Goal: Transaction & Acquisition: Purchase product/service

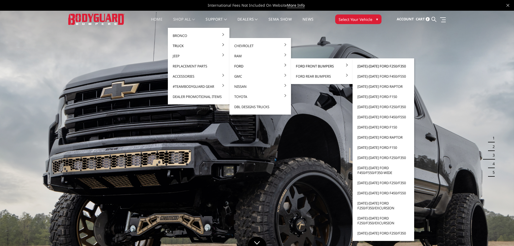
click at [379, 67] on link "[DATE]-[DATE] Ford F250/F350" at bounding box center [383, 66] width 57 height 10
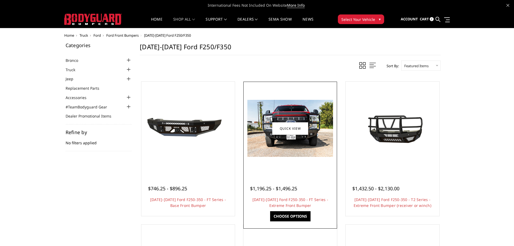
click at [295, 154] on img at bounding box center [290, 128] width 86 height 57
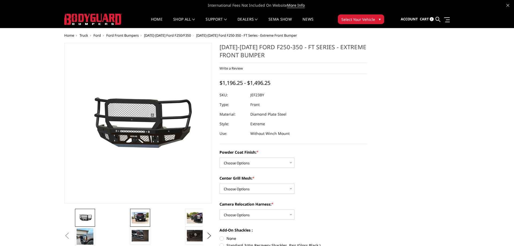
click at [144, 216] on img at bounding box center [140, 217] width 17 height 11
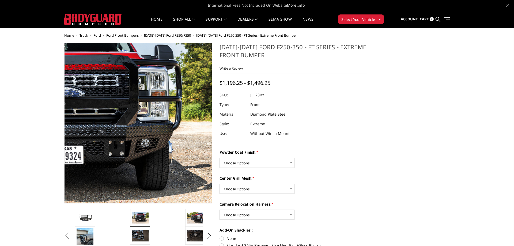
click at [193, 131] on img at bounding box center [61, 120] width 343 height 229
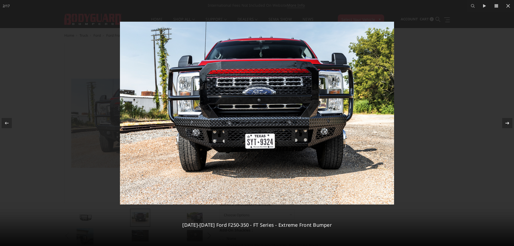
click at [509, 121] on icon at bounding box center [507, 123] width 6 height 6
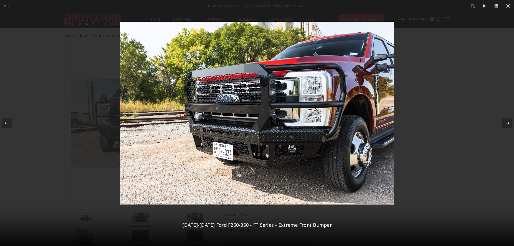
click at [508, 121] on icon at bounding box center [507, 123] width 6 height 6
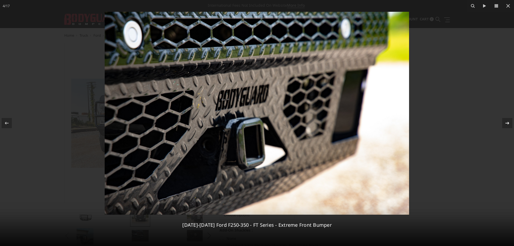
click at [507, 127] on div at bounding box center [507, 123] width 10 height 10
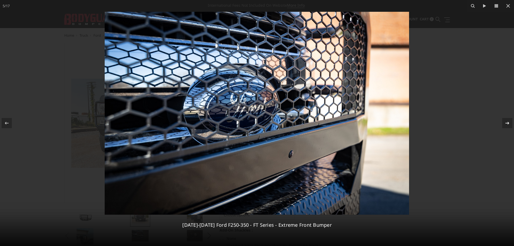
click at [507, 127] on div at bounding box center [507, 123] width 10 height 10
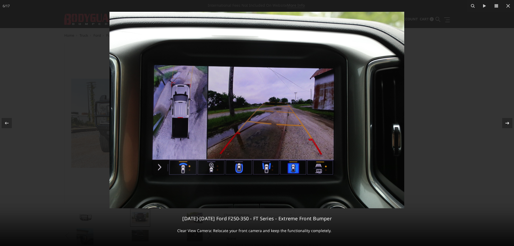
click at [507, 127] on div "6 / 17 2023-2025 Ford F250-350 - FT Series - Extreme Front Bumper Clear View Ca…" at bounding box center [257, 123] width 514 height 246
click at [507, 127] on div at bounding box center [507, 123] width 10 height 10
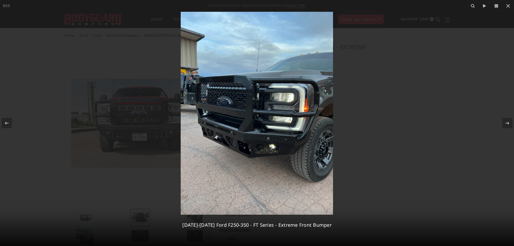
click at [14, 34] on div at bounding box center [257, 123] width 514 height 246
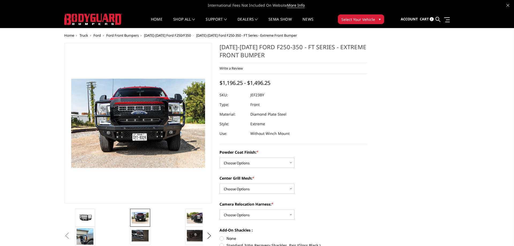
scroll to position [0, 278]
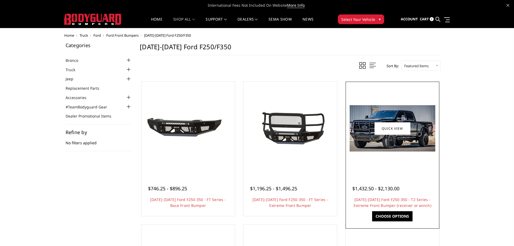
click at [411, 148] on img at bounding box center [393, 128] width 86 height 46
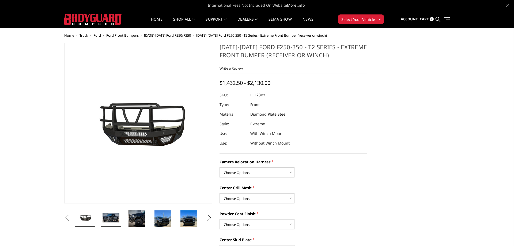
click at [112, 215] on img at bounding box center [111, 217] width 17 height 9
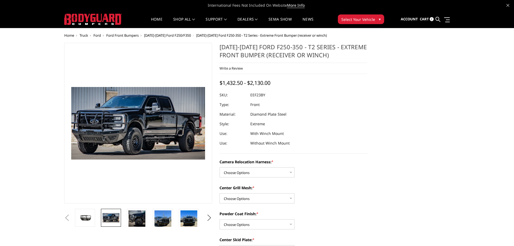
click at [168, 129] on img at bounding box center [99, 122] width 343 height 185
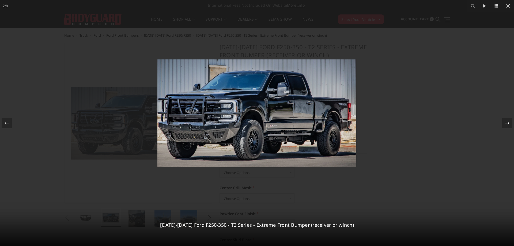
click at [506, 122] on icon at bounding box center [507, 123] width 6 height 6
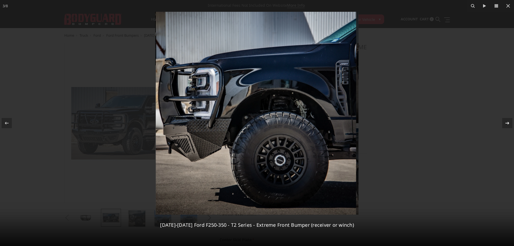
click at [506, 122] on icon at bounding box center [507, 123] width 6 height 6
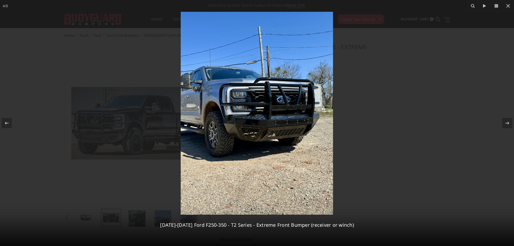
click at [293, 107] on img at bounding box center [257, 113] width 152 height 203
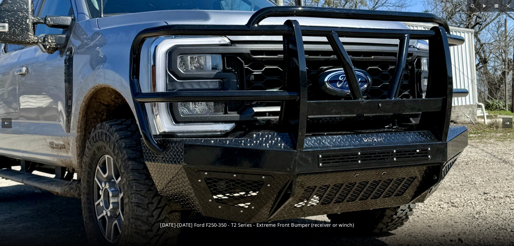
click at [508, 124] on icon at bounding box center [507, 123] width 6 height 6
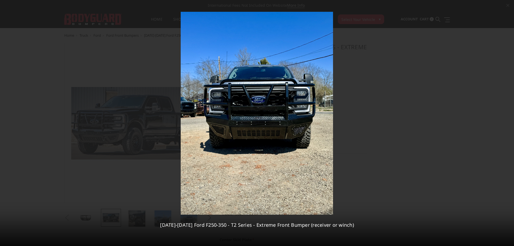
click at [507, 124] on div "5 / 8 2023-2025 Ford F250-350 - T2 Series - Extreme Front Bumper (receiver or w…" at bounding box center [257, 123] width 514 height 246
click at [507, 124] on icon at bounding box center [507, 123] width 6 height 6
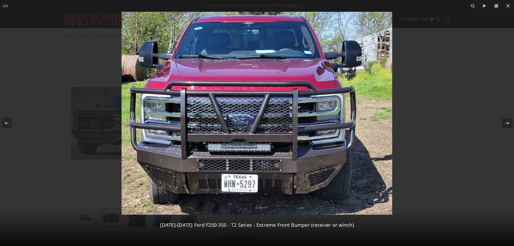
click at [495, 91] on div at bounding box center [257, 123] width 514 height 246
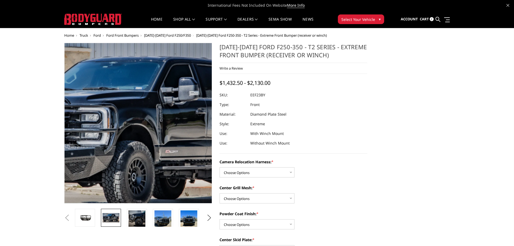
scroll to position [0, 77]
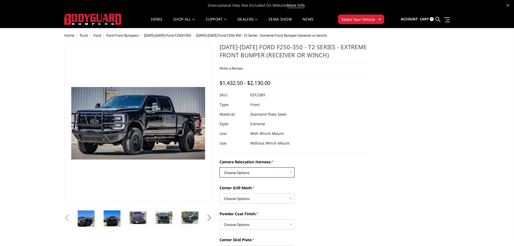
select select "3753"
click option "With camera harness" at bounding box center [0, 0] width 0 height 0
click at [219, 193] on select "Choose Options Without expanded metal With expanded metal" at bounding box center [256, 198] width 75 height 10
click option "With expanded metal" at bounding box center [0, 0] width 0 height 0
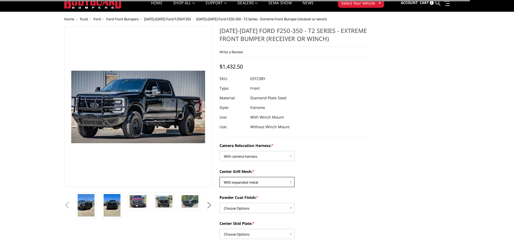
scroll to position [27, 0]
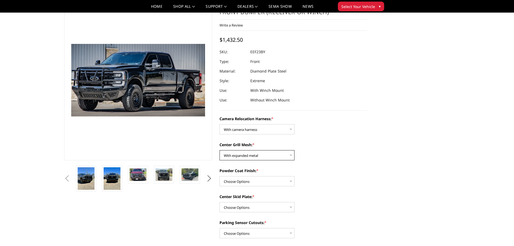
click at [219, 150] on select "Choose Options Without expanded metal With expanded metal" at bounding box center [256, 155] width 75 height 10
select select "3752"
click option "Without expanded metal" at bounding box center [0, 0] width 0 height 0
select select "3750"
click option "Textured Black Powder Coat" at bounding box center [0, 0] width 0 height 0
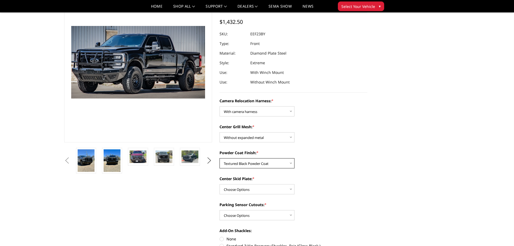
scroll to position [55, 0]
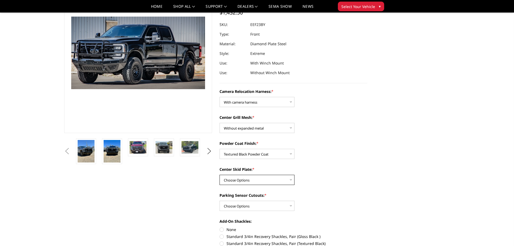
click at [219, 175] on select "Choose Options Winch Mount Skid Plate Standard Skid Plate (included) 2" Receive…" at bounding box center [256, 180] width 75 height 10
select select "3746"
click option "Standard Skid Plate (included)" at bounding box center [0, 0] width 0 height 0
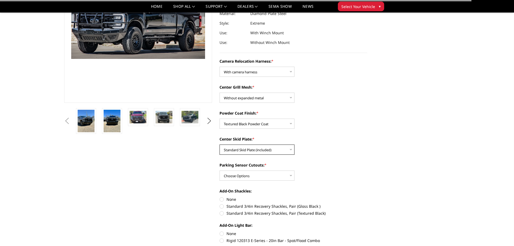
scroll to position [109, 0]
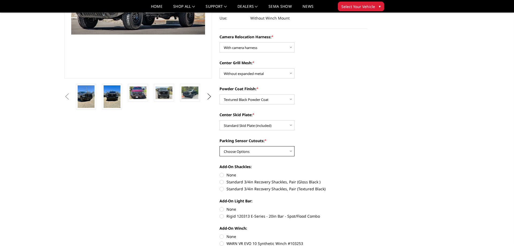
click at [219, 146] on select "Choose Options Yes - With Parking Sensor Cutouts" at bounding box center [256, 151] width 75 height 10
select select "3744"
click option "Yes - With Parking Sensor Cutouts" at bounding box center [0, 0] width 0 height 0
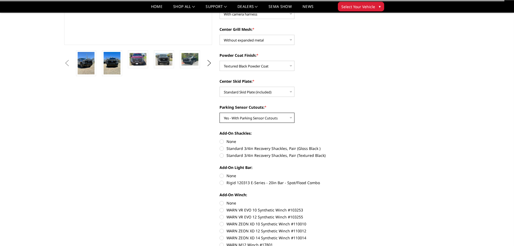
scroll to position [164, 0]
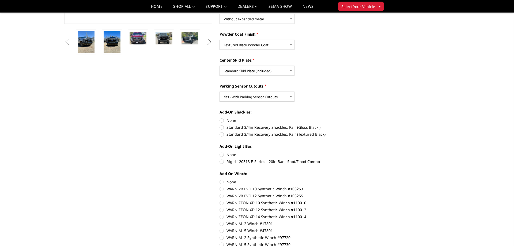
click at [221, 119] on label "None" at bounding box center [293, 121] width 148 height 6
click at [220, 118] on input "None" at bounding box center [219, 118] width 0 height 0
radio input "true"
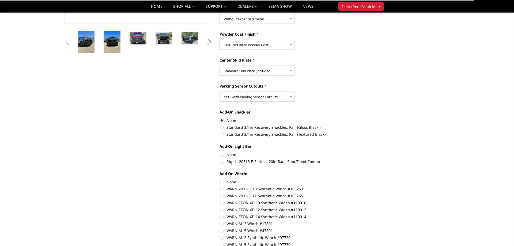
click at [221, 155] on label "None" at bounding box center [293, 155] width 148 height 6
click at [220, 152] on input "None" at bounding box center [219, 152] width 0 height 0
radio input "true"
click at [223, 182] on label "None" at bounding box center [293, 182] width 148 height 6
click at [220, 179] on input "None" at bounding box center [219, 179] width 0 height 0
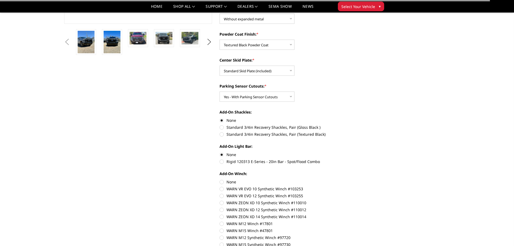
radio input "true"
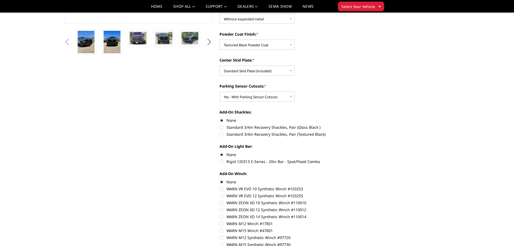
scroll to position [0, 0]
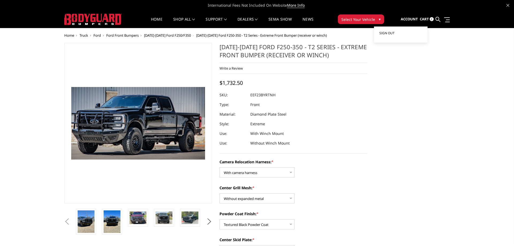
click at [386, 33] on span "Sign out" at bounding box center [386, 33] width 15 height 5
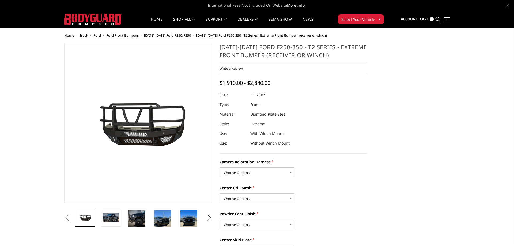
scroll to position [0, 77]
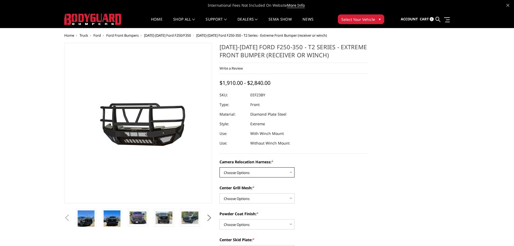
click at [219, 167] on select "Choose Options Without camera harness With camera harness" at bounding box center [256, 172] width 75 height 10
select select "3753"
click option "With camera harness" at bounding box center [0, 0] width 0 height 0
click at [219, 193] on select "Choose Options Without expanded metal With expanded metal" at bounding box center [256, 198] width 75 height 10
select select "3752"
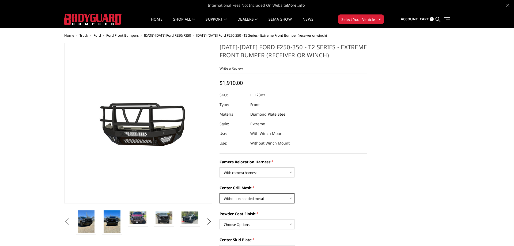
click option "Without expanded metal" at bounding box center [0, 0] width 0 height 0
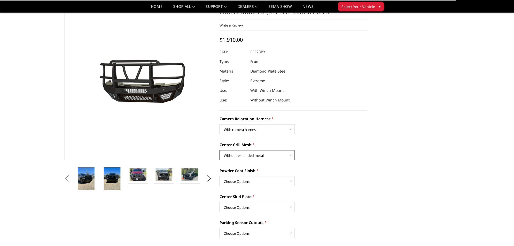
scroll to position [55, 0]
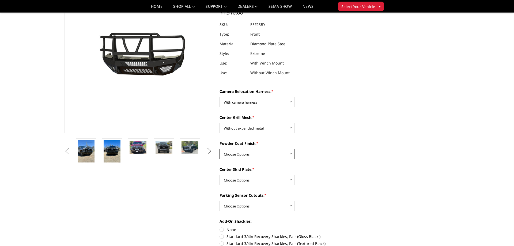
select select "3750"
click option "Textured Black Powder Coat" at bounding box center [0, 0] width 0 height 0
click at [219, 175] on select "Choose Options Winch Mount Skid Plate Standard Skid Plate (included) 2" Receive…" at bounding box center [256, 180] width 75 height 10
select select "3746"
click option "Standard Skid Plate (included)" at bounding box center [0, 0] width 0 height 0
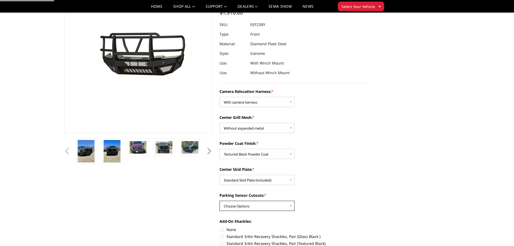
click at [219, 201] on select "Choose Options Yes - With Parking Sensor Cutouts" at bounding box center [256, 206] width 75 height 10
select select "3744"
click option "Yes - With Parking Sensor Cutouts" at bounding box center [0, 0] width 0 height 0
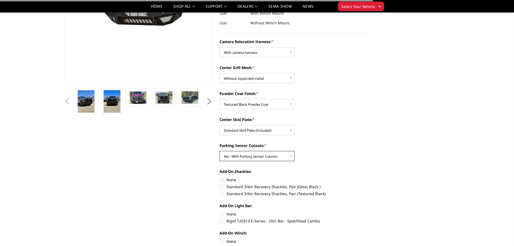
scroll to position [109, 0]
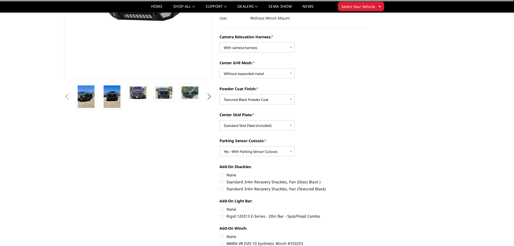
click at [223, 175] on label "None" at bounding box center [293, 175] width 148 height 6
click at [220, 172] on input "None" at bounding box center [219, 172] width 0 height 0
radio input "true"
click at [223, 208] on label "None" at bounding box center [293, 209] width 148 height 6
click at [220, 207] on input "None" at bounding box center [219, 206] width 0 height 0
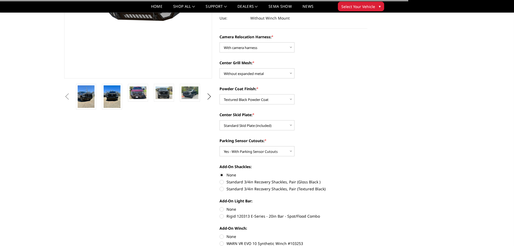
radio input "true"
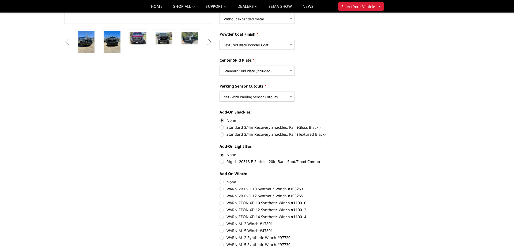
click at [222, 181] on label "None" at bounding box center [293, 182] width 148 height 6
click at [220, 179] on input "None" at bounding box center [219, 179] width 0 height 0
radio input "true"
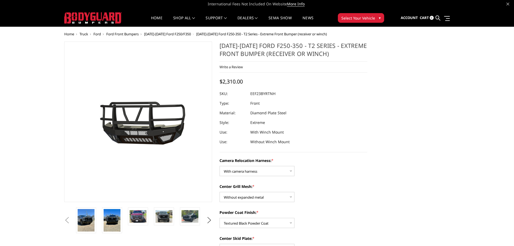
scroll to position [0, 0]
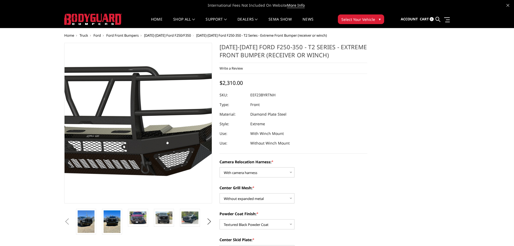
click at [165, 152] on img at bounding box center [103, 117] width 343 height 191
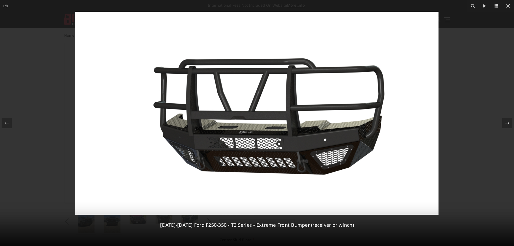
scroll to position [0, 77]
click at [505, 122] on icon at bounding box center [507, 123] width 6 height 6
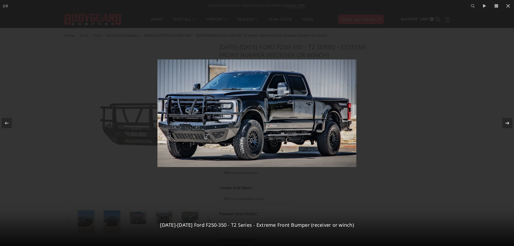
click at [505, 122] on icon at bounding box center [507, 123] width 6 height 6
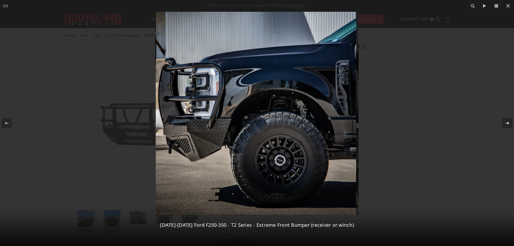
click at [505, 122] on icon at bounding box center [507, 123] width 6 height 6
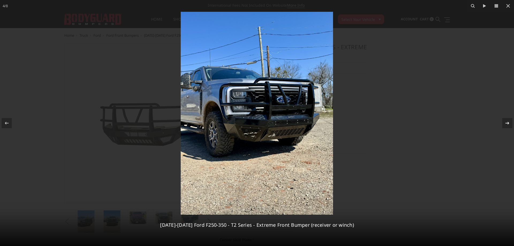
click at [505, 122] on icon at bounding box center [507, 123] width 6 height 6
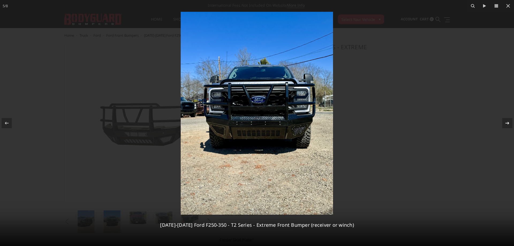
click at [505, 122] on icon at bounding box center [507, 123] width 6 height 6
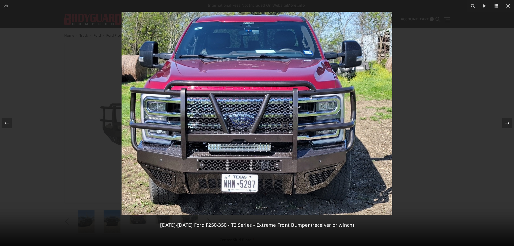
click at [506, 124] on icon at bounding box center [507, 123] width 6 height 6
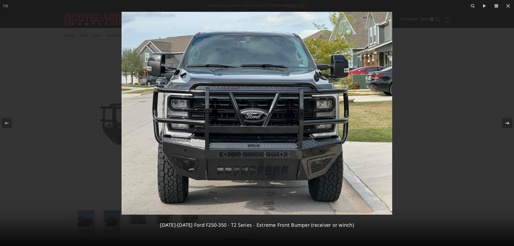
click at [506, 124] on icon at bounding box center [507, 123] width 6 height 6
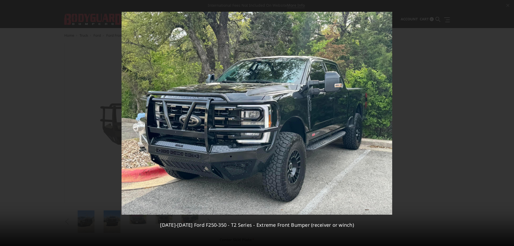
click at [506, 124] on div "8 / [PHONE_NUMBER][DATE][DATE] Ford F250-350 - T2 Series - Extreme Front Bumper…" at bounding box center [257, 123] width 514 height 246
click at [483, 115] on div at bounding box center [257, 123] width 514 height 246
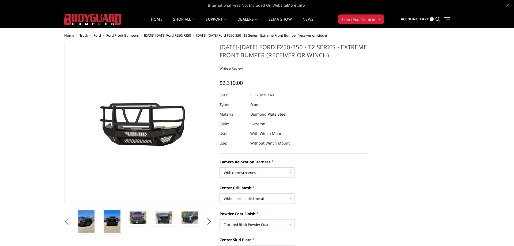
scroll to position [55, 0]
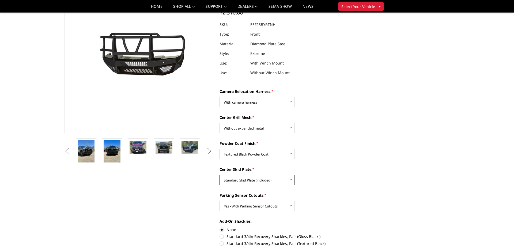
click at [219, 175] on select "Choose Options Winch Mount Skid Plate Standard Skid Plate (included) 2" Receive…" at bounding box center [256, 180] width 75 height 10
select select "3751"
click option "With expanded metal" at bounding box center [0, 0] width 0 height 0
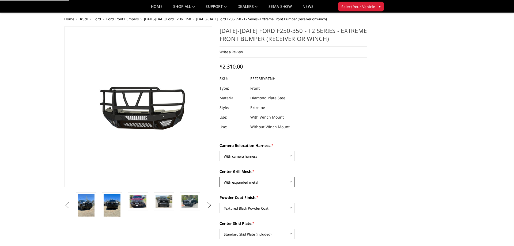
scroll to position [0, 0]
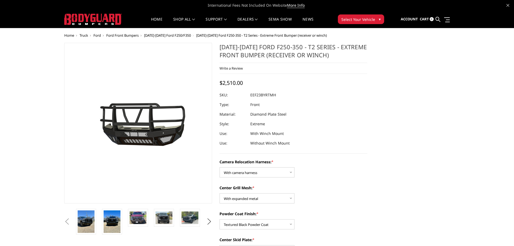
drag, startPoint x: 251, startPoint y: 84, endPoint x: 215, endPoint y: 82, distance: 35.1
click at [131, 220] on img at bounding box center [138, 217] width 17 height 13
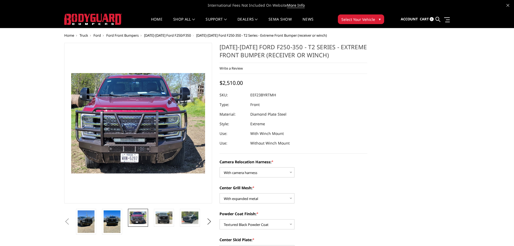
click at [162, 134] on img at bounding box center [106, 116] width 343 height 257
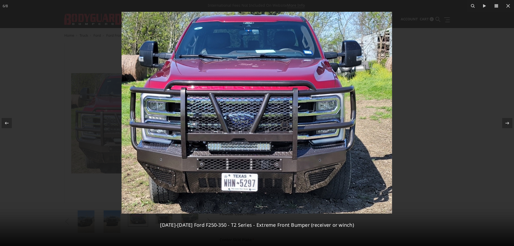
scroll to position [0, 77]
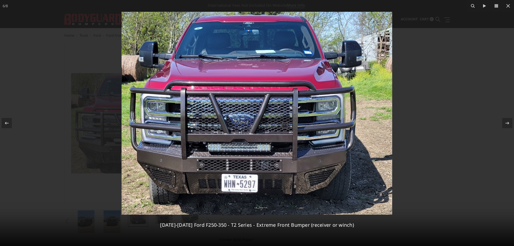
click at [380, 137] on img at bounding box center [257, 113] width 271 height 203
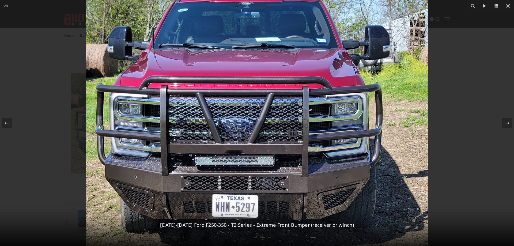
click at [453, 123] on div at bounding box center [257, 123] width 514 height 246
